Goal: Task Accomplishment & Management: Complete application form

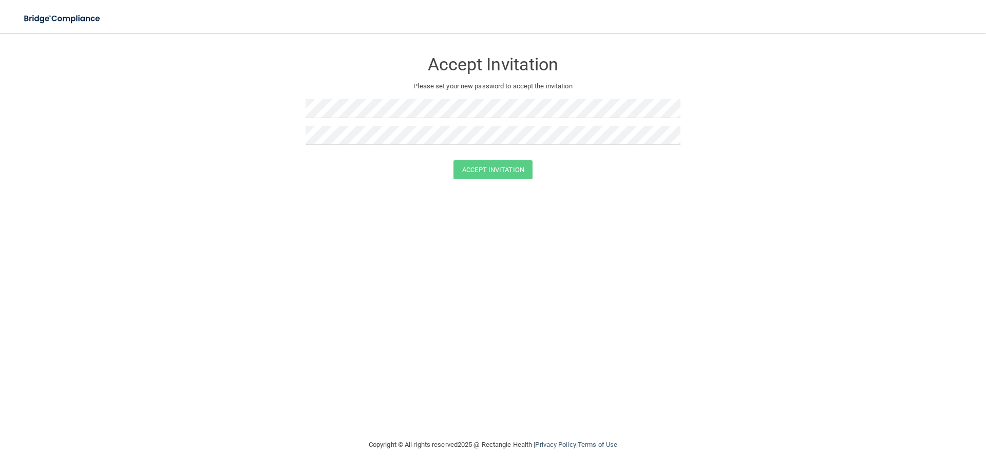
click at [304, 105] on form "Accept Invitation Please set your new password to accept the invitation Accept …" at bounding box center [493, 117] width 944 height 148
drag, startPoint x: 239, startPoint y: 192, endPoint x: 272, endPoint y: 191, distance: 32.9
click at [239, 191] on div "Accept Invitation Please set your new password to accept the invitation Accept …" at bounding box center [493, 235] width 944 height 385
click at [518, 166] on button "Accept Invitation" at bounding box center [492, 169] width 79 height 19
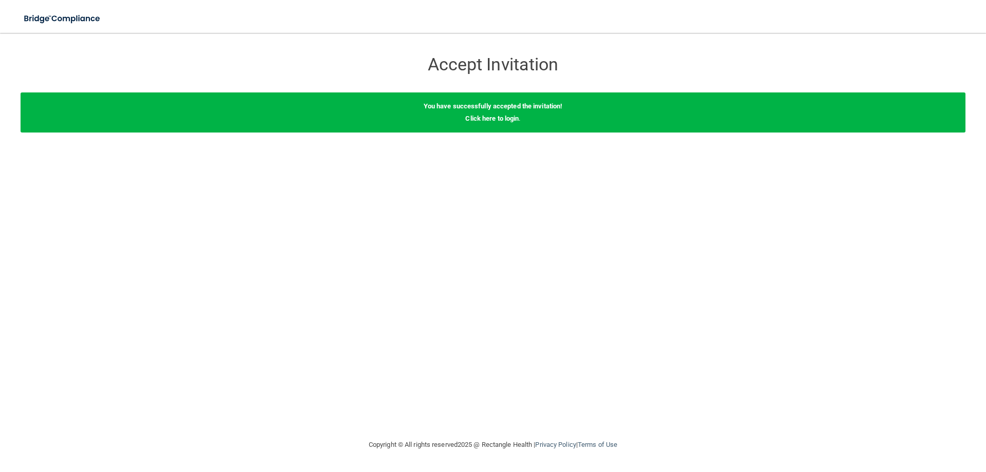
click at [507, 110] on div "You have successfully accepted the invitation! Click here to login ." at bounding box center [493, 112] width 944 height 40
click at [494, 117] on link "Click here to login" at bounding box center [491, 118] width 53 height 8
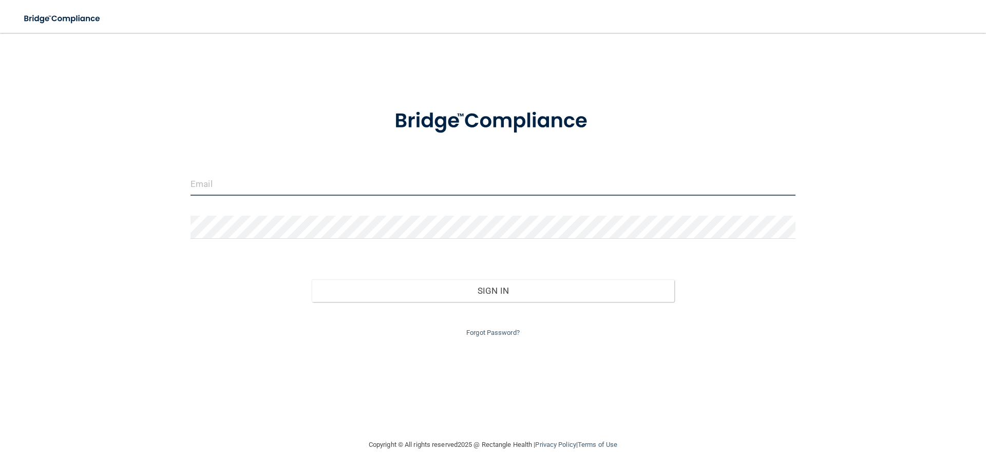
type input "[EMAIL_ADDRESS][DOMAIN_NAME]"
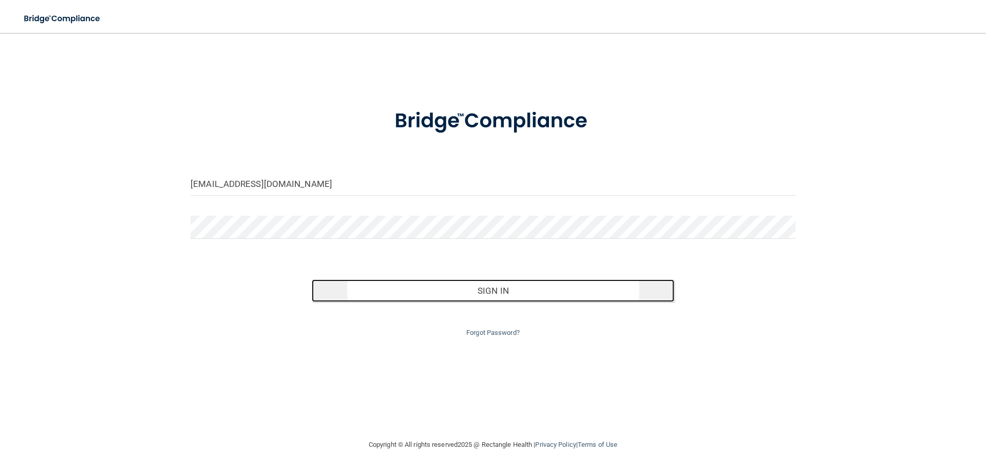
click at [473, 292] on button "Sign In" at bounding box center [493, 290] width 363 height 23
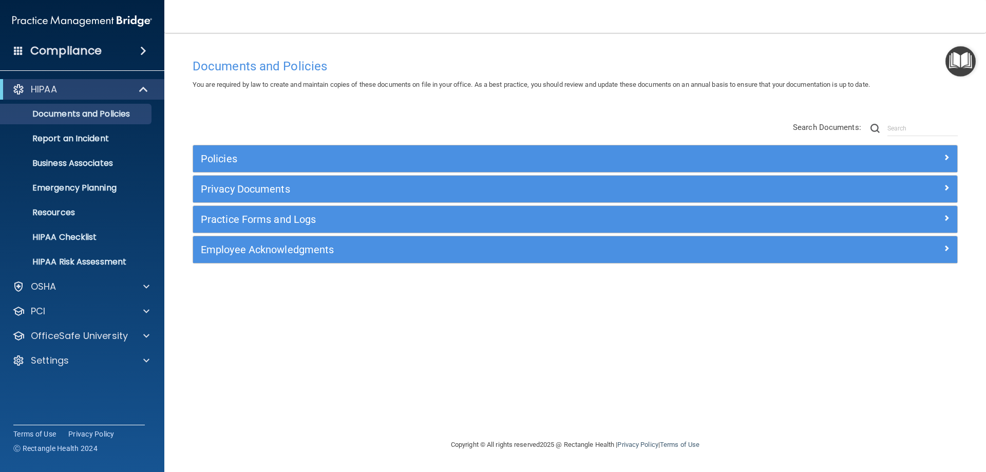
click at [143, 49] on span at bounding box center [143, 51] width 6 height 12
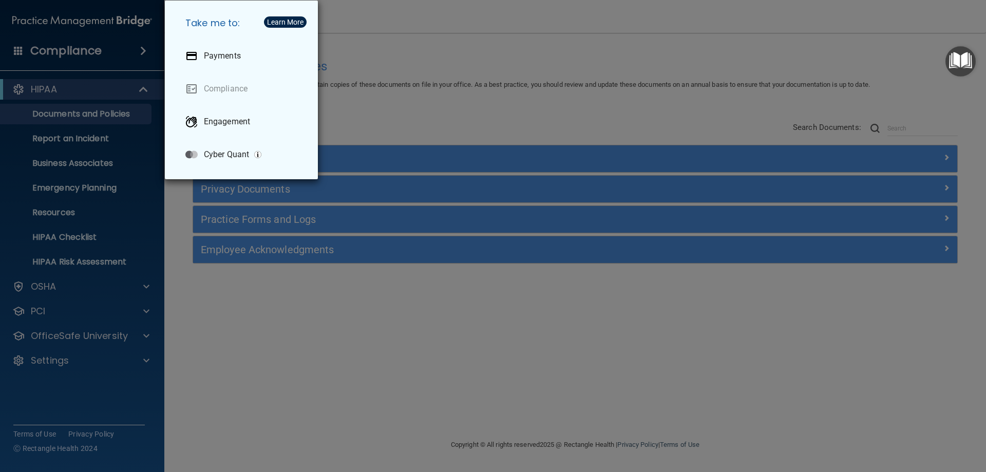
click at [381, 28] on div "Take me to: Payments Compliance Engagement Cyber Quant" at bounding box center [493, 236] width 986 height 472
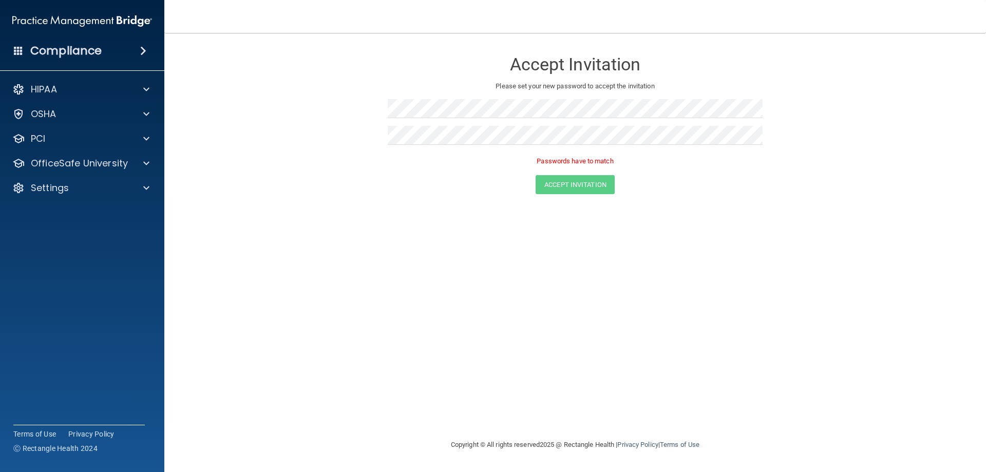
drag, startPoint x: 365, startPoint y: 199, endPoint x: 423, endPoint y: 197, distance: 57.5
click at [365, 199] on form "Accept Invitation Please set your new password to accept the invitation Passwor…" at bounding box center [575, 124] width 780 height 163
click at [347, 186] on form "Accept Invitation Please set your new password to accept the invitation Accept …" at bounding box center [575, 117] width 780 height 148
click at [583, 167] on button "Accept Invitation" at bounding box center [574, 169] width 79 height 19
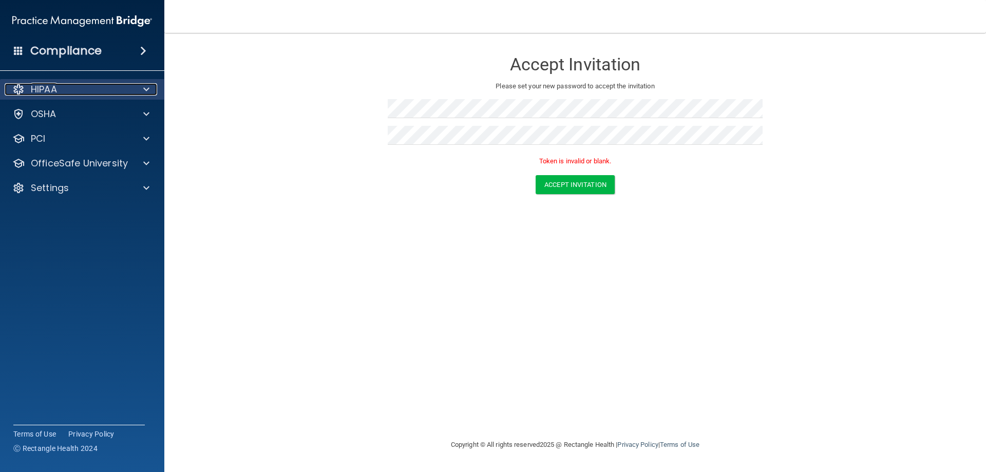
click at [51, 94] on p "HIPAA" at bounding box center [44, 89] width 26 height 12
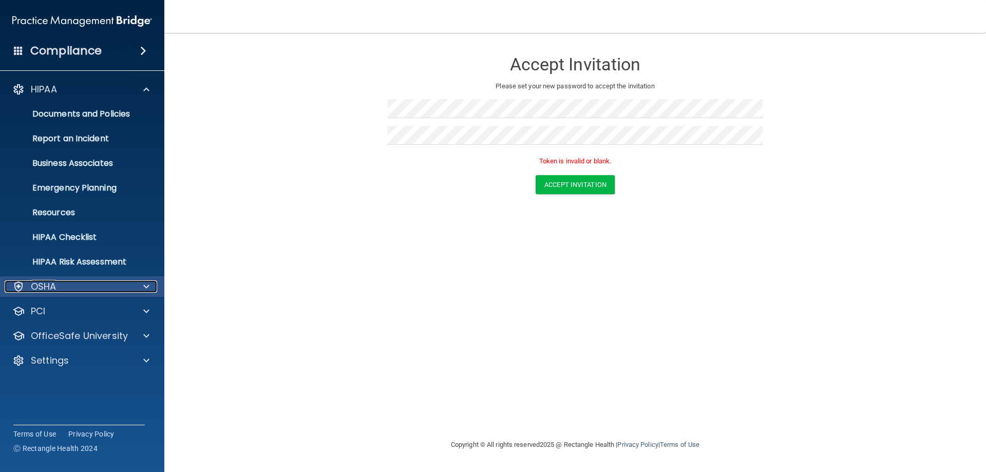
click at [49, 291] on p "OSHA" at bounding box center [44, 286] width 26 height 12
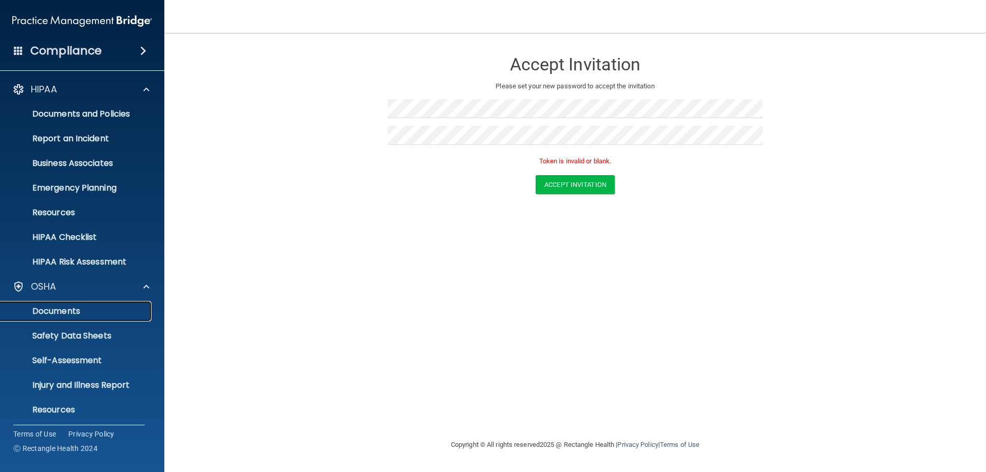
click at [46, 313] on p "Documents" at bounding box center [77, 311] width 140 height 10
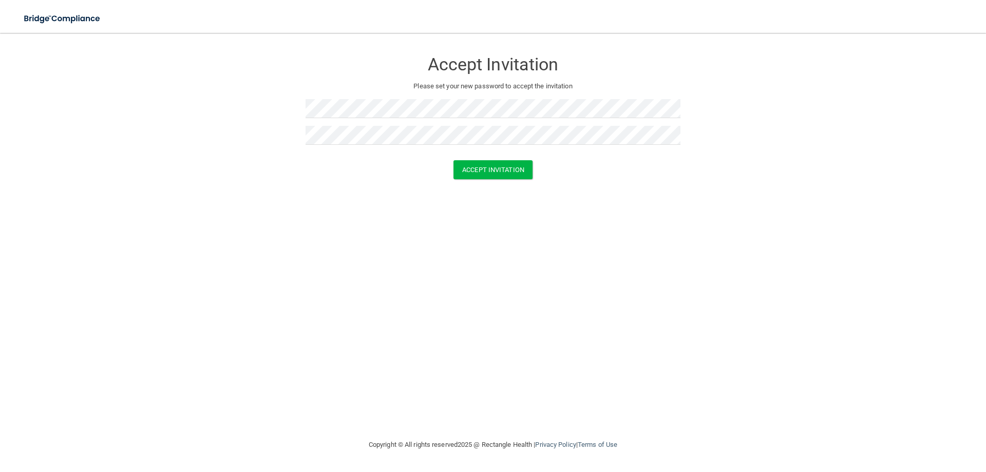
drag, startPoint x: 301, startPoint y: 215, endPoint x: 373, endPoint y: 208, distance: 72.2
click at [304, 215] on div "Accept Invitation Please set your new password to accept the invitation Accept …" at bounding box center [493, 235] width 944 height 385
click at [485, 170] on button "Accept Invitation" at bounding box center [492, 169] width 79 height 19
click at [74, 130] on form "Accept Invitation Please set your new password to accept the invitation Token i…" at bounding box center [493, 124] width 944 height 163
click at [176, 55] on form "Accept Invitation Please set your new password to accept the invitation Token i…" at bounding box center [493, 124] width 944 height 163
